Goal: Find specific page/section: Find specific page/section

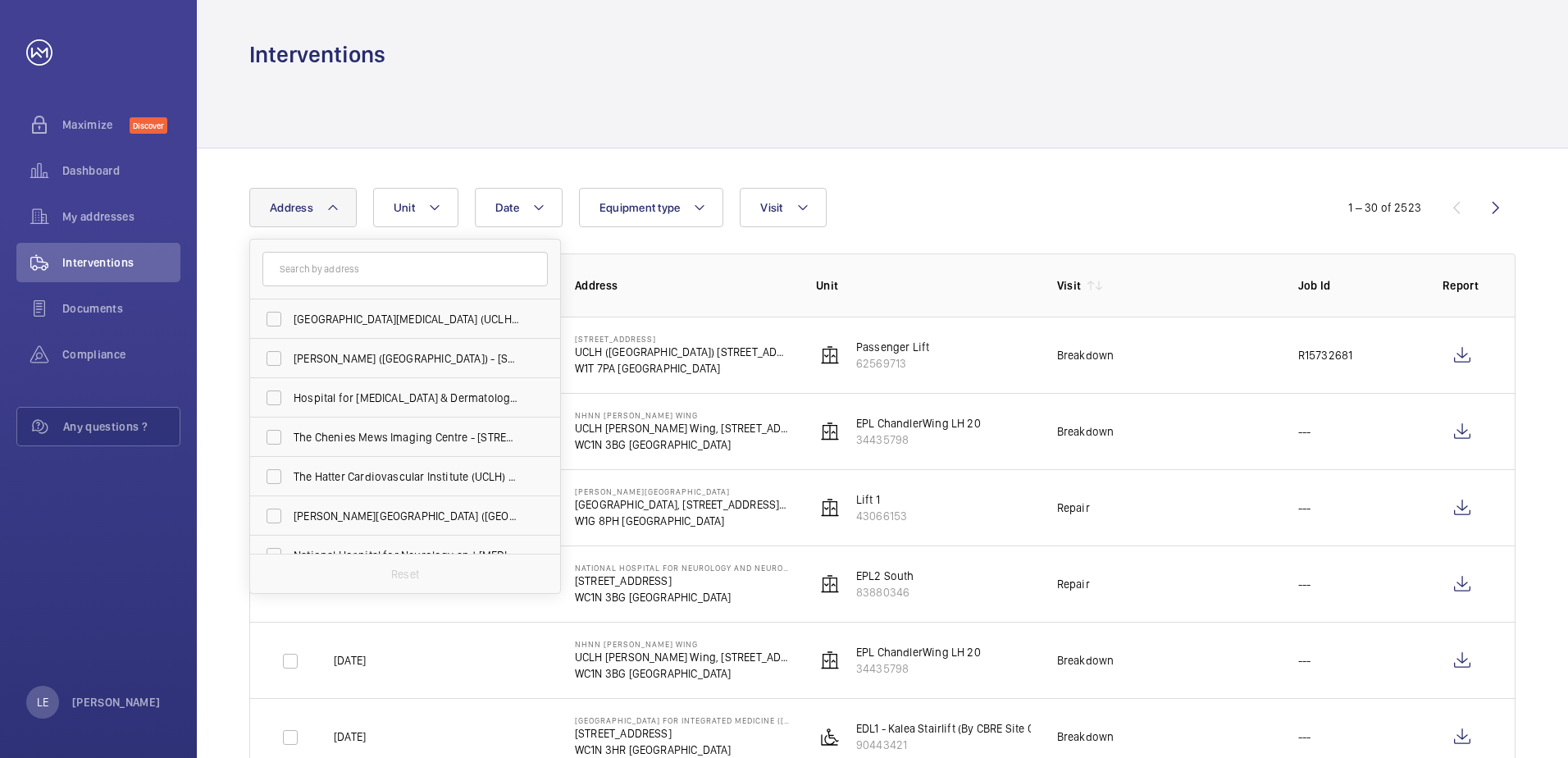
drag, startPoint x: 302, startPoint y: 272, endPoint x: 307, endPoint y: 280, distance: 9.4
click at [307, 275] on input "text" at bounding box center [404, 269] width 285 height 35
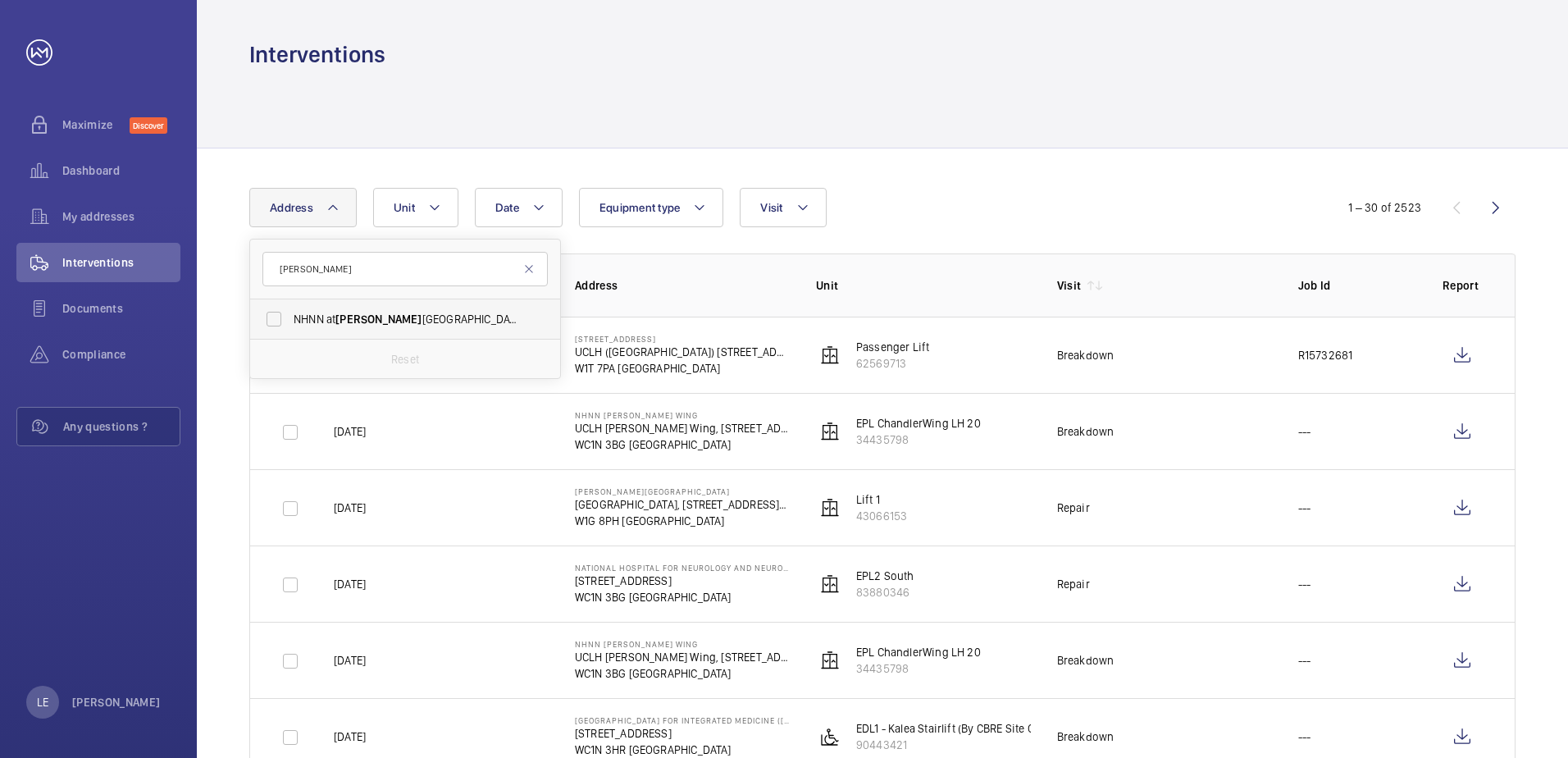
type input "[PERSON_NAME]"
click at [403, 315] on span "NHNN at [PERSON_NAME][GEOGRAPHIC_DATA] ([GEOGRAPHIC_DATA]), [STREET_ADDRESS][PE…" at bounding box center [406, 319] width 226 height 16
click at [290, 315] on input "NHNN at [PERSON_NAME][GEOGRAPHIC_DATA] ([GEOGRAPHIC_DATA]), [STREET_ADDRESS][PE…" at bounding box center [274, 319] width 33 height 33
checkbox input "true"
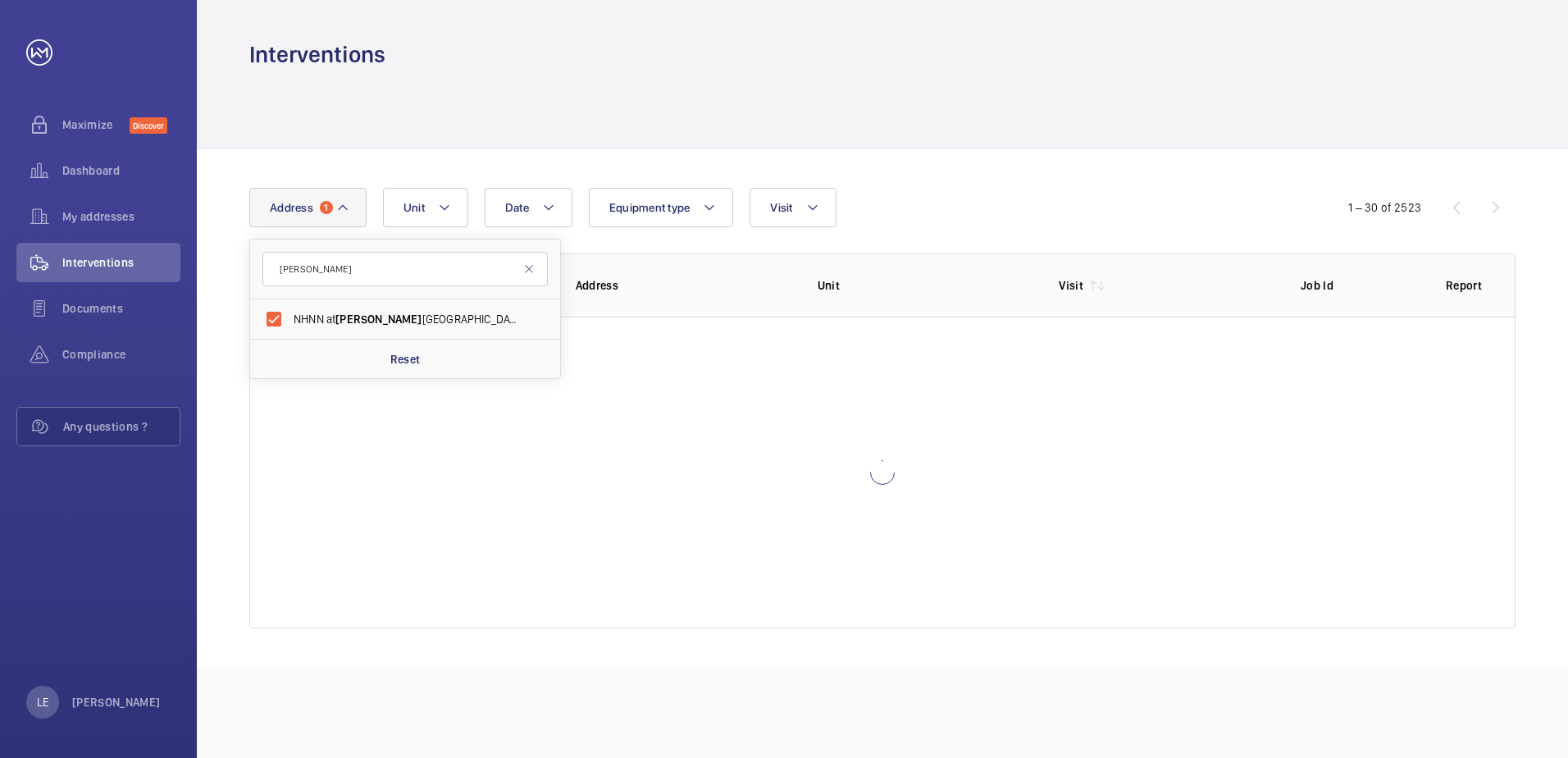
click at [1085, 76] on div at bounding box center [883, 109] width 1266 height 78
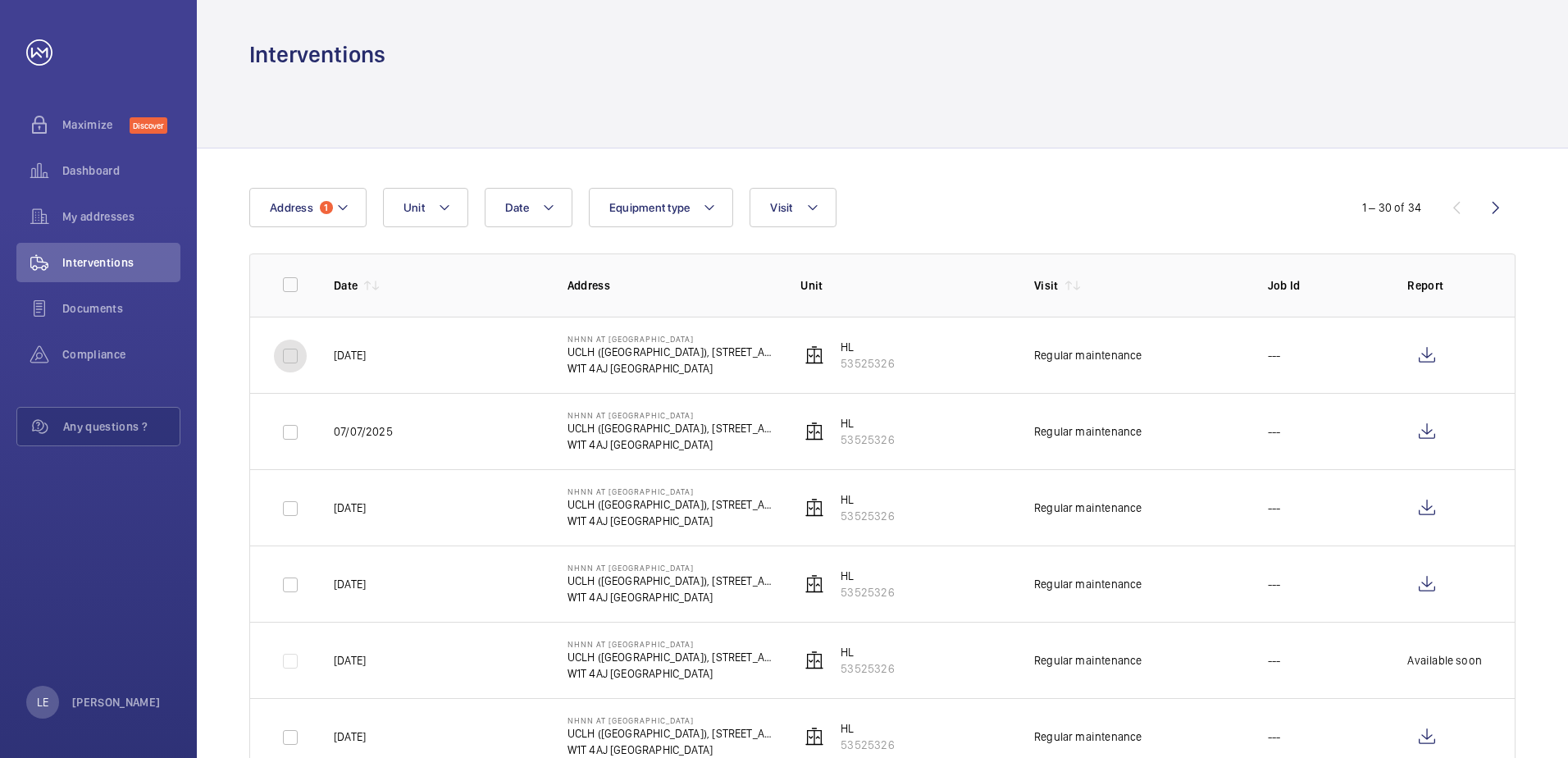
click at [290, 360] on input "checkbox" at bounding box center [290, 355] width 33 height 33
checkbox input "true"
click at [293, 430] on input "checkbox" at bounding box center [290, 432] width 33 height 33
checkbox input "true"
click at [1433, 205] on button "Download 2 reports" at bounding box center [1448, 208] width 137 height 39
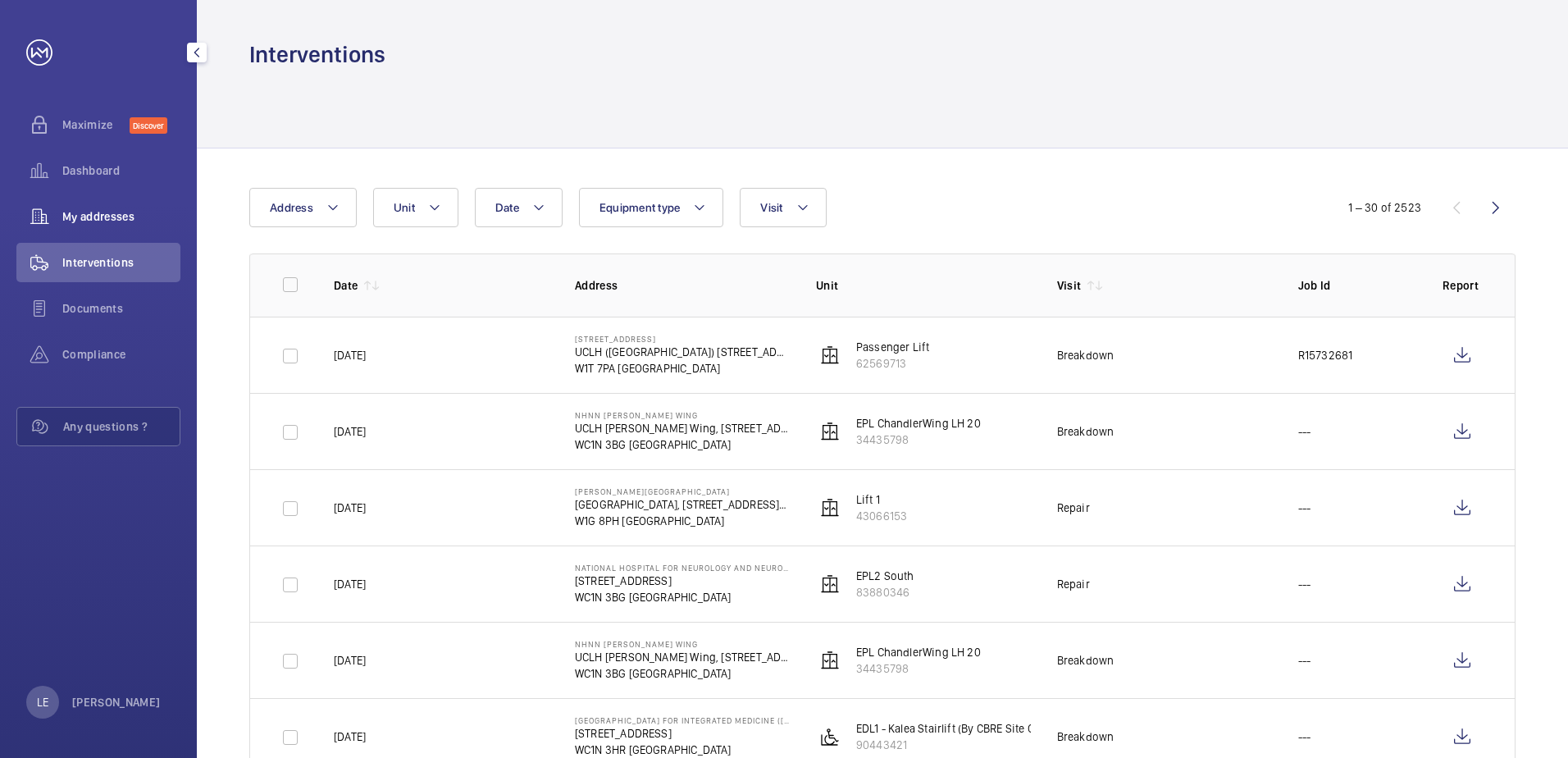
click at [88, 218] on span "My addresses" at bounding box center [121, 216] width 118 height 16
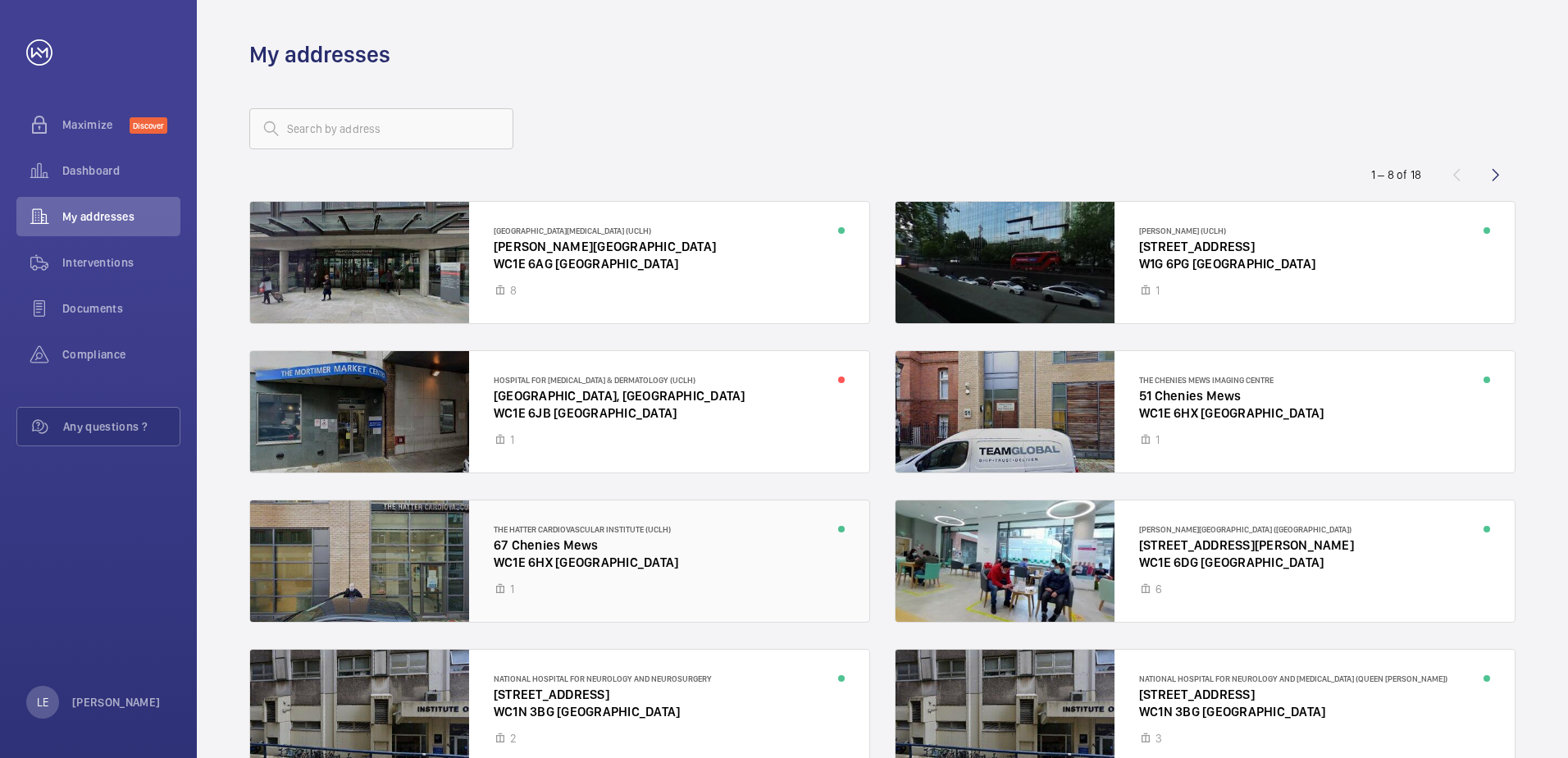
scroll to position [96, 0]
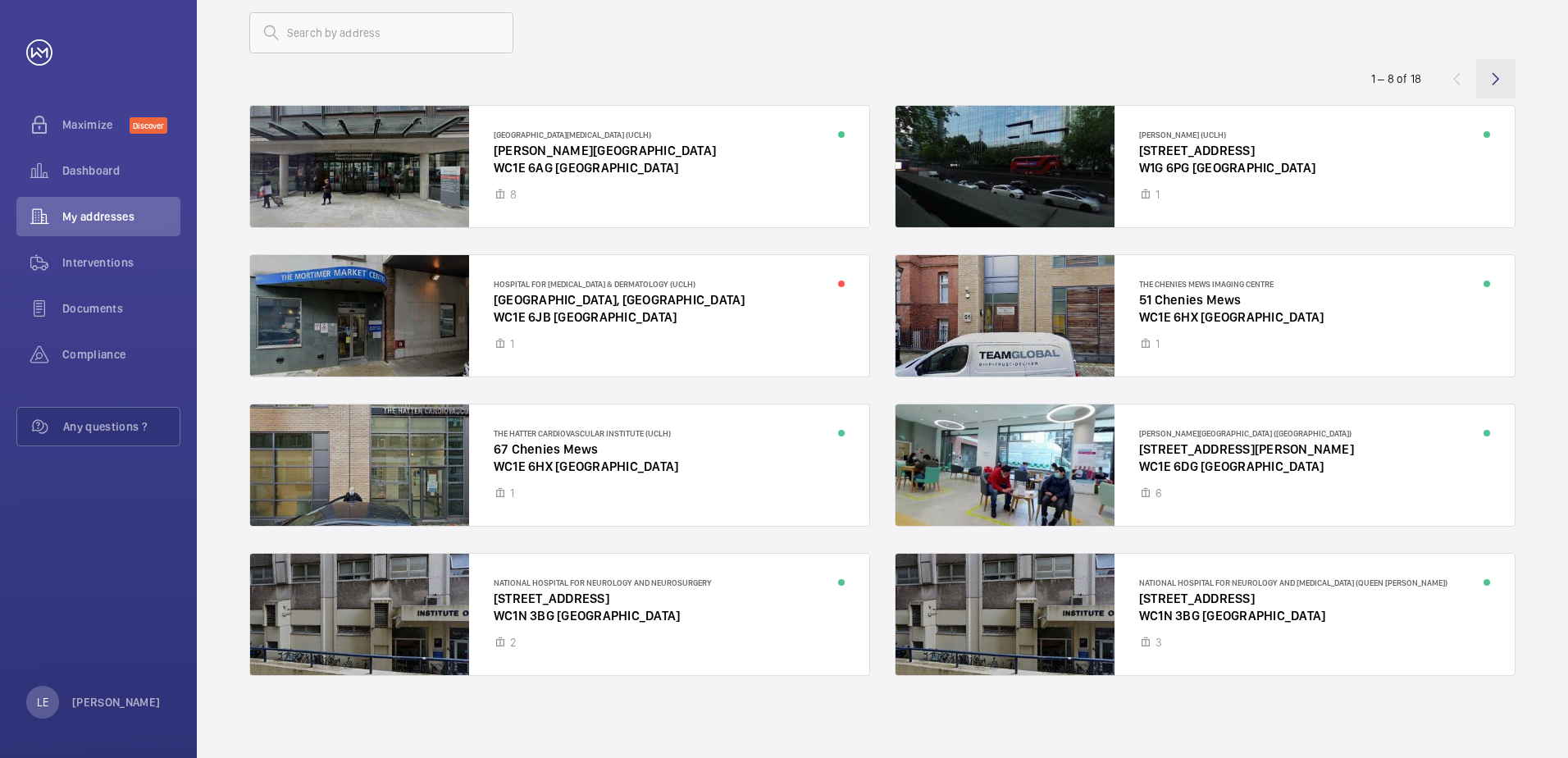
click at [1491, 81] on wm-front-icon-button at bounding box center [1496, 78] width 39 height 39
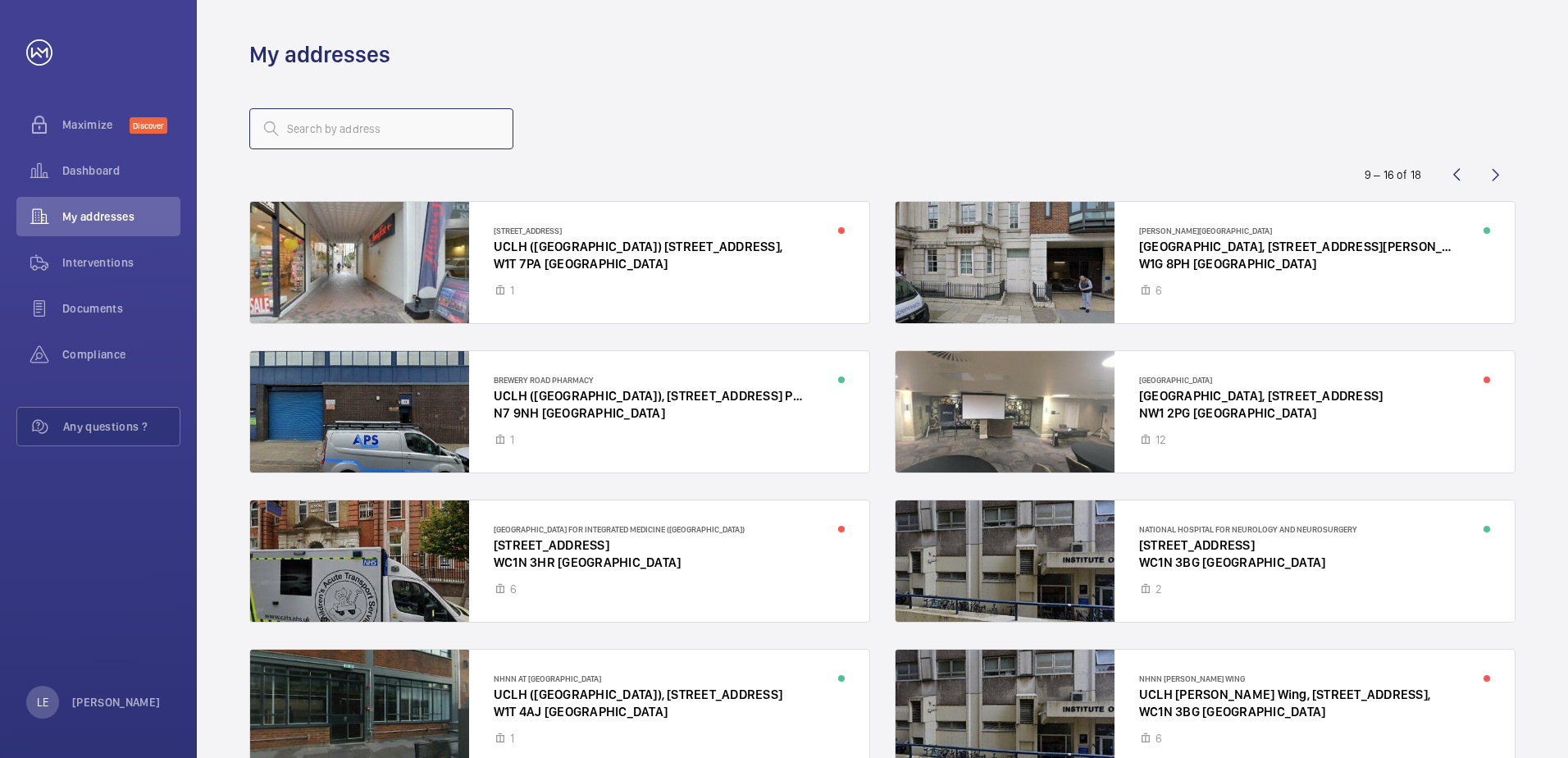
click at [386, 129] on input "text" at bounding box center [381, 129] width 264 height 41
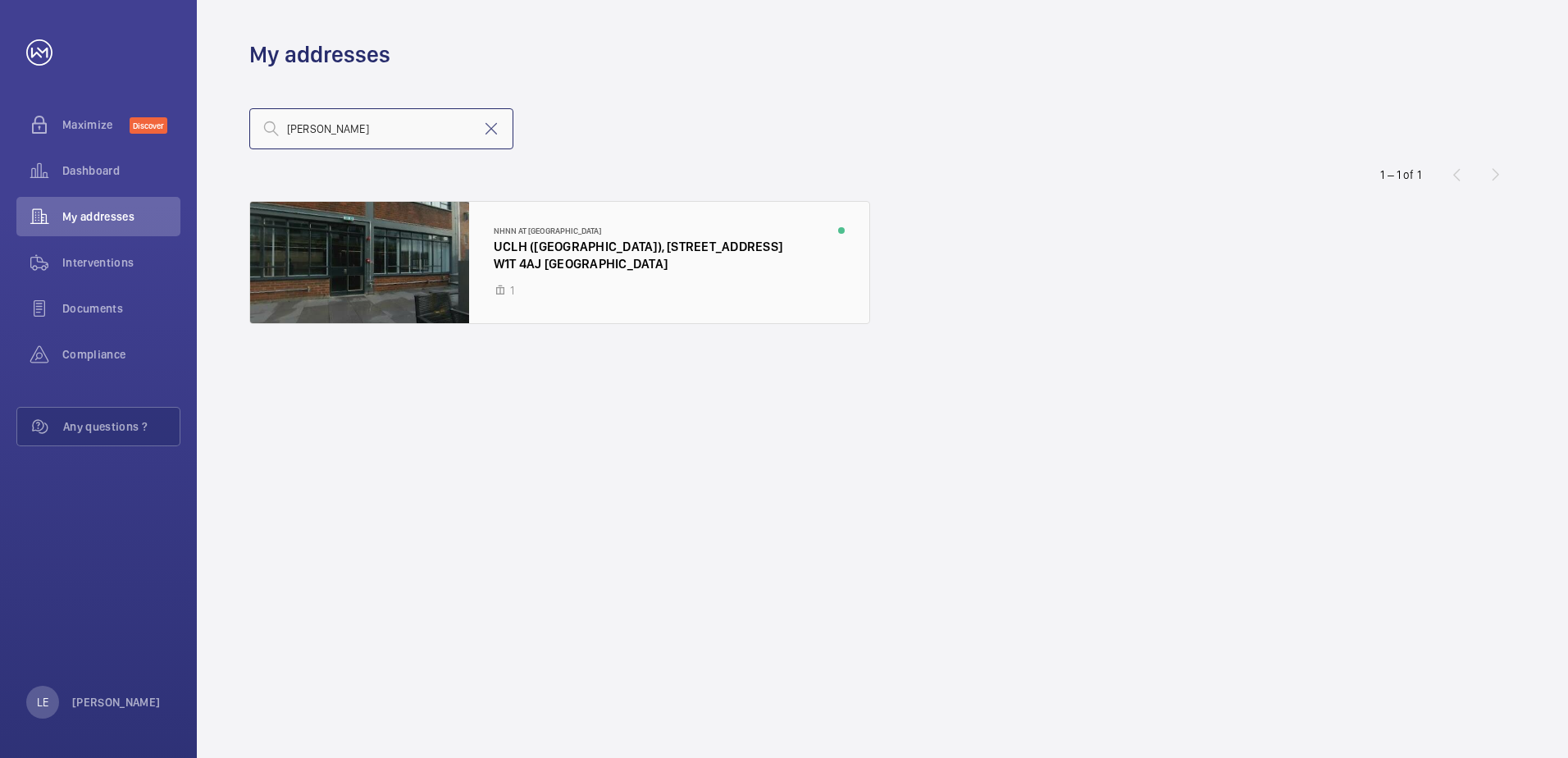
type input "[PERSON_NAME]"
click at [547, 256] on div at bounding box center [559, 262] width 620 height 121
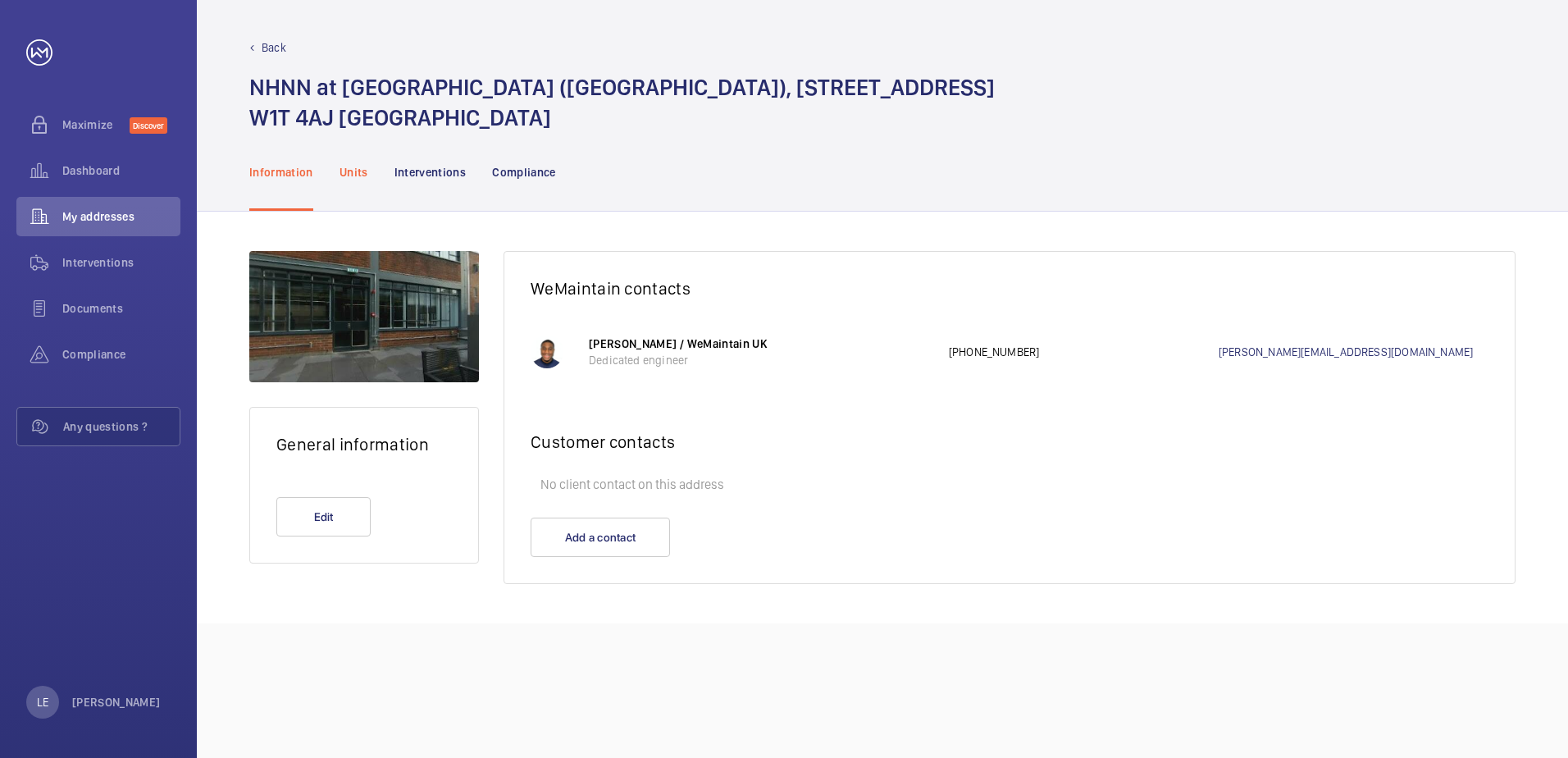
click at [355, 172] on p "Units" at bounding box center [354, 172] width 29 height 16
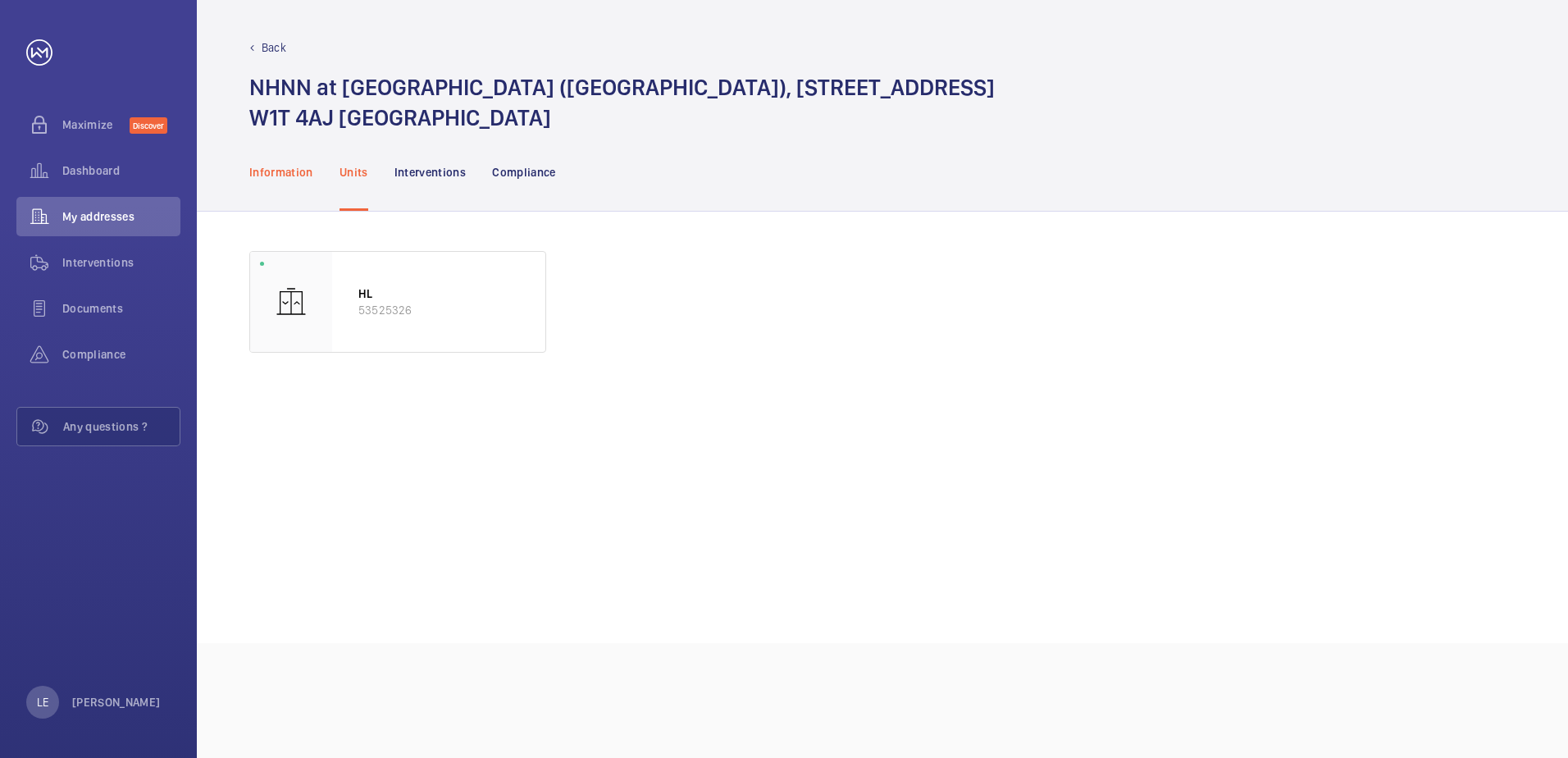
click at [293, 162] on div "Information" at bounding box center [282, 171] width 64 height 78
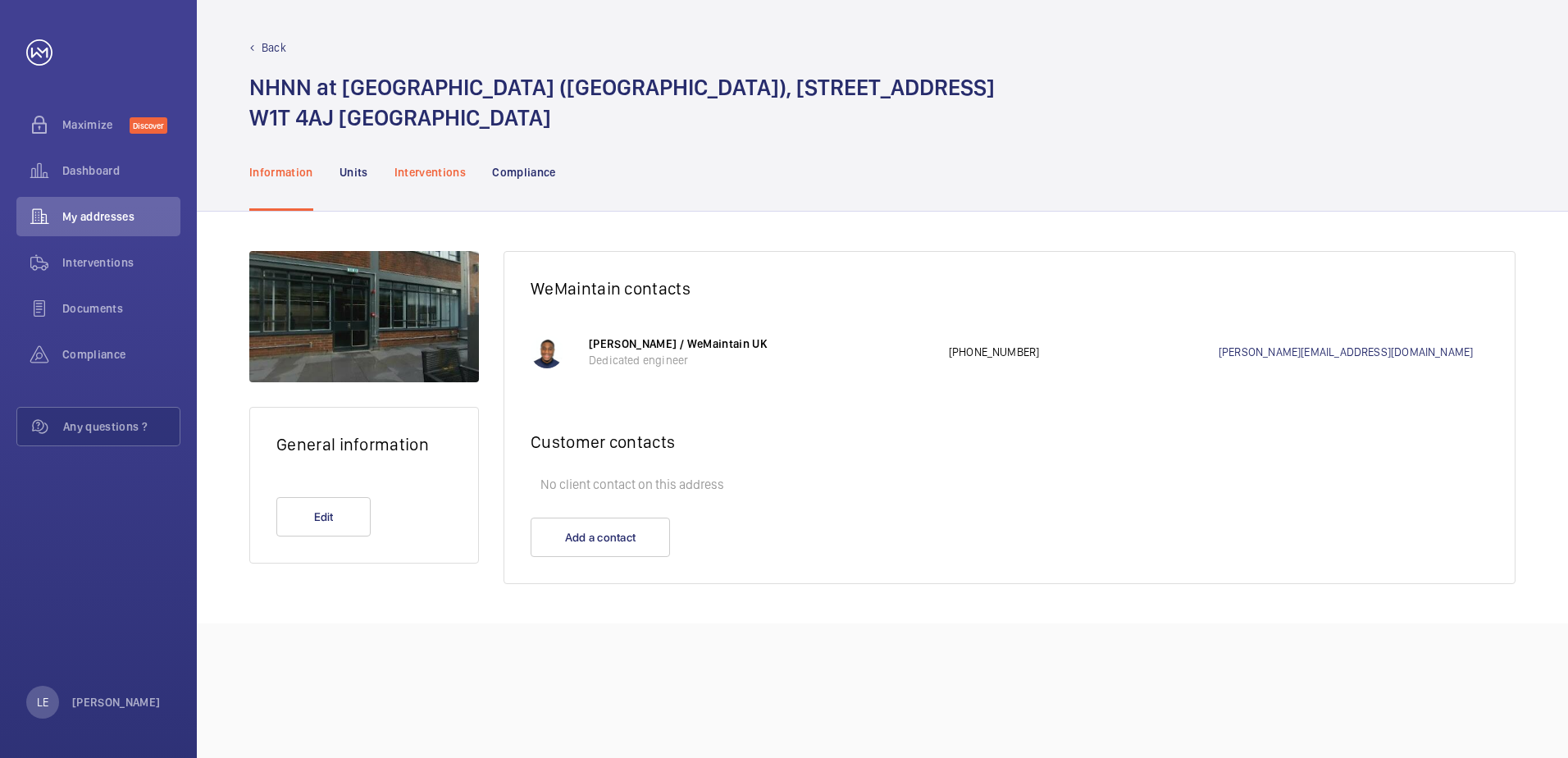
click at [410, 185] on div "Interventions" at bounding box center [430, 171] width 72 height 78
